Goal: Task Accomplishment & Management: Manage account settings

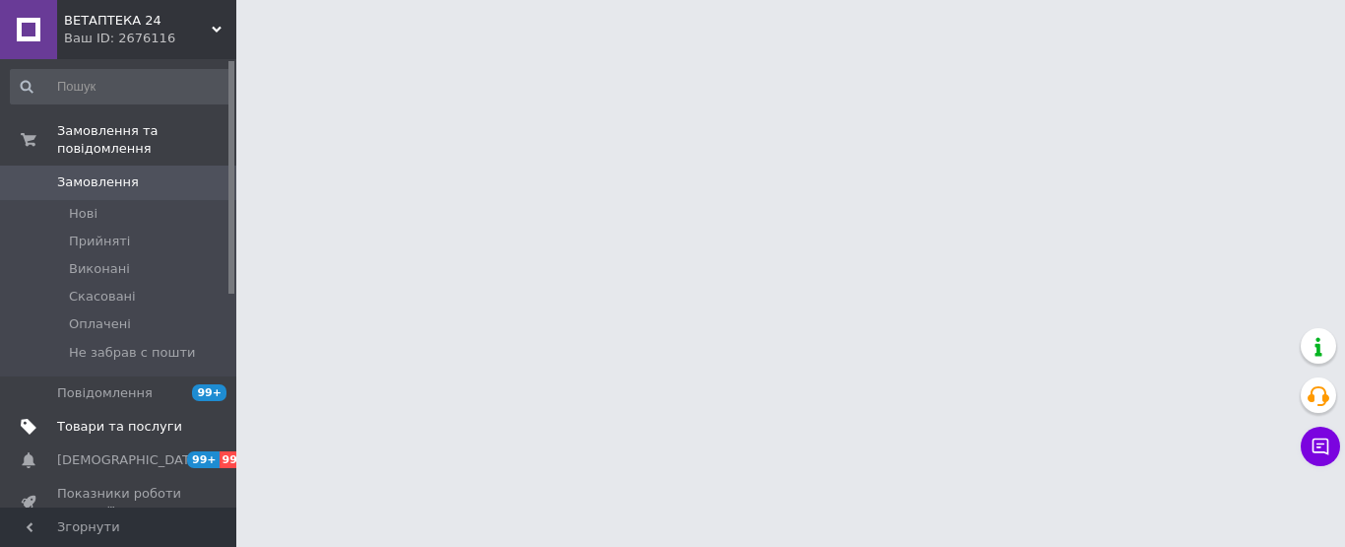
click at [98, 418] on span "Товари та послуги" at bounding box center [119, 427] width 125 height 18
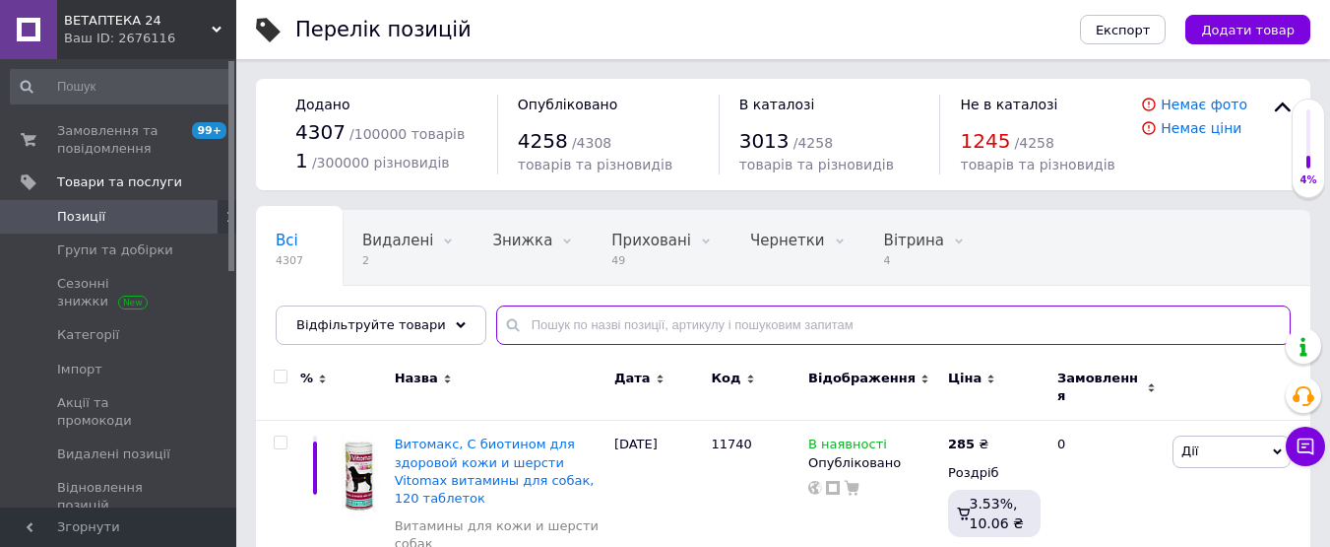
click at [591, 322] on input "text" at bounding box center [893, 324] width 795 height 39
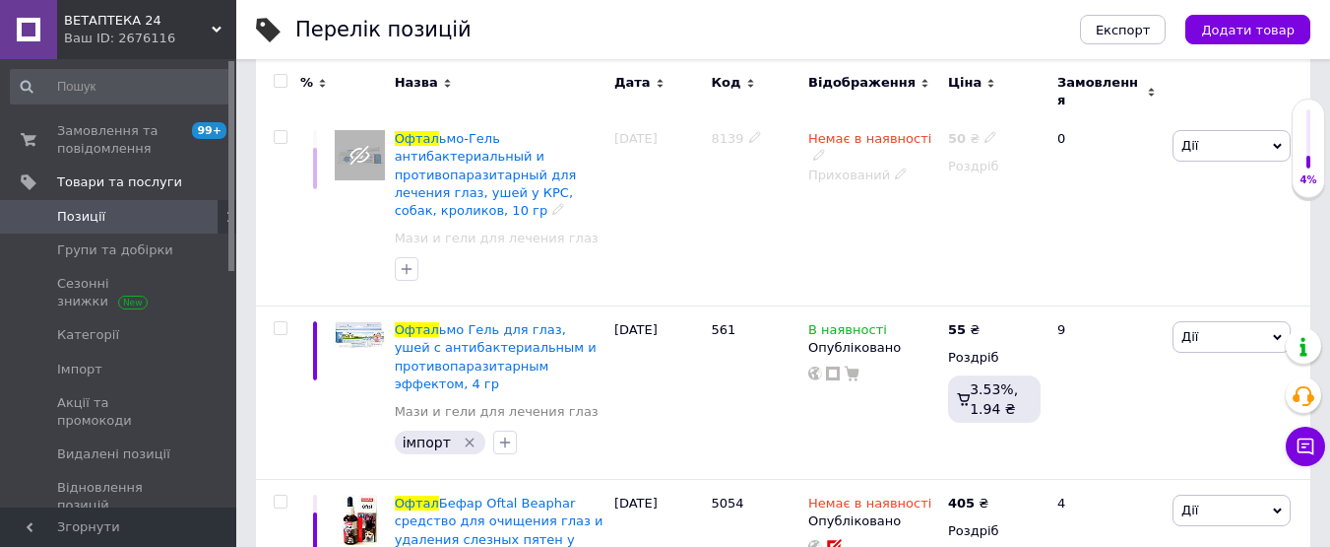
scroll to position [492, 0]
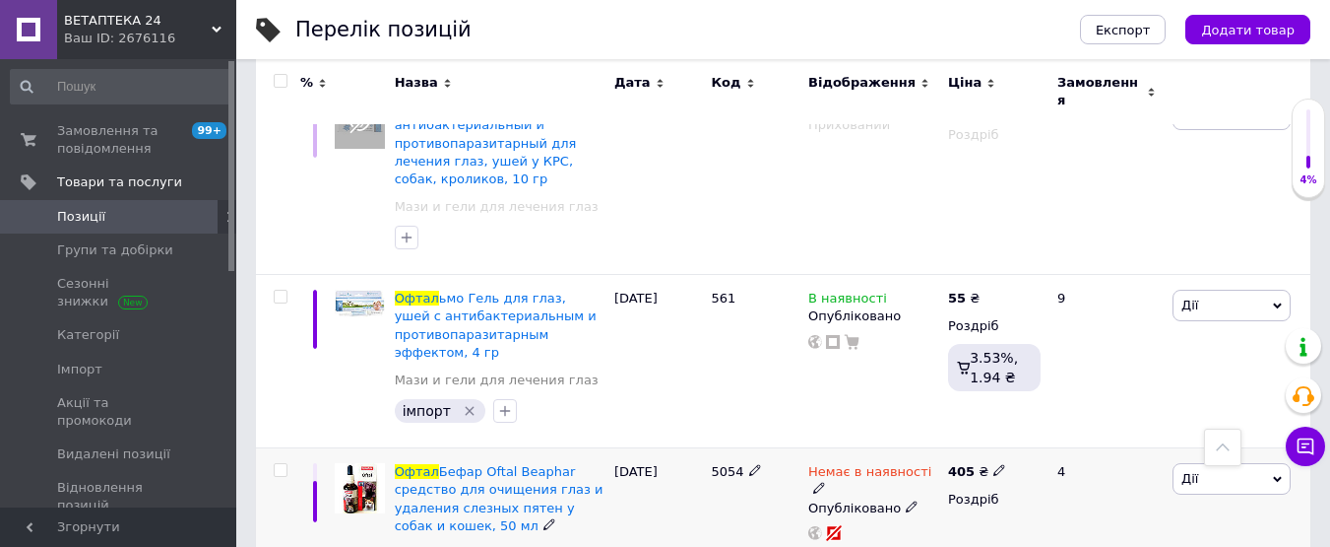
type input "офтал"
click at [845, 464] on span "Немає в наявності" at bounding box center [869, 474] width 123 height 21
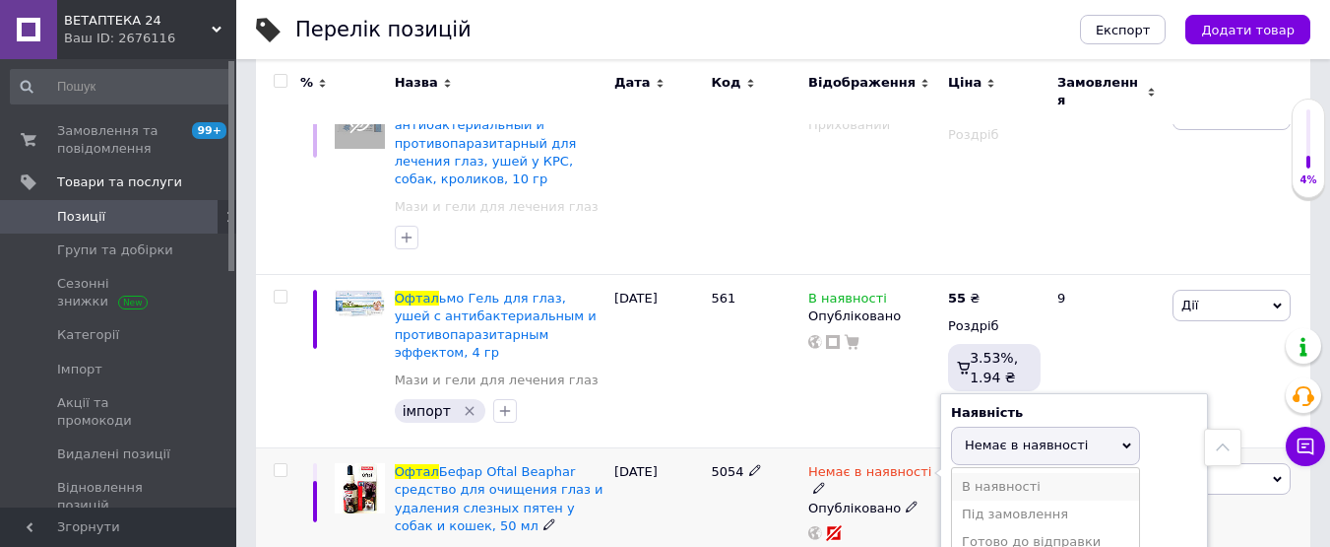
click at [1026, 473] on li "В наявності" at bounding box center [1045, 487] width 187 height 28
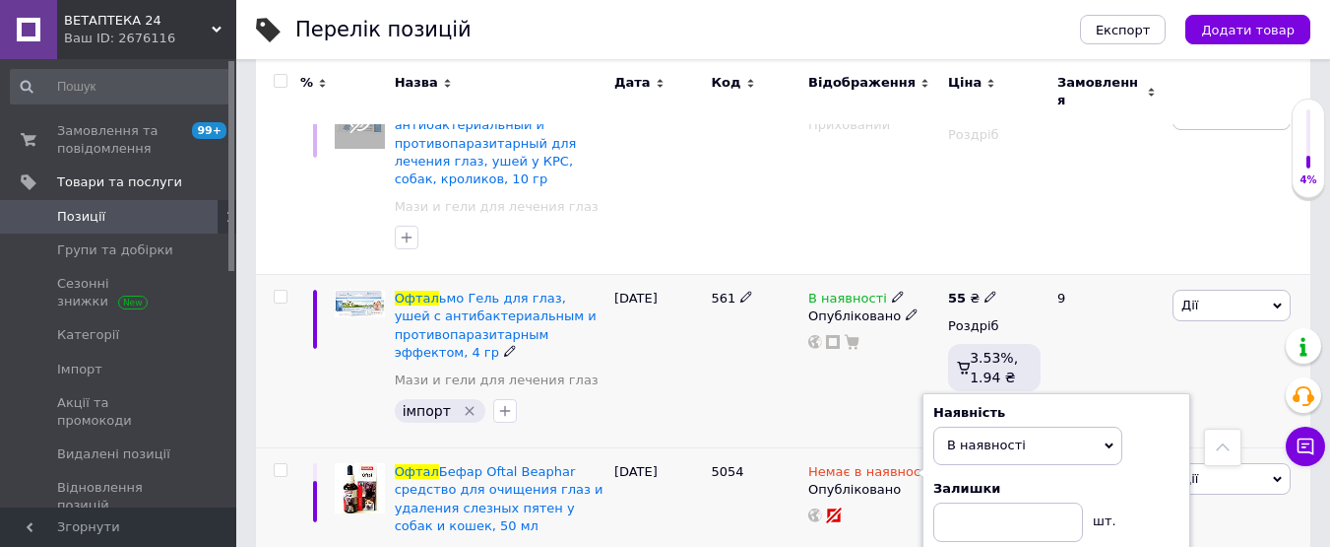
click at [870, 407] on div "В наявності Опубліковано" at bounding box center [874, 361] width 140 height 173
